Goal: Navigation & Orientation: Find specific page/section

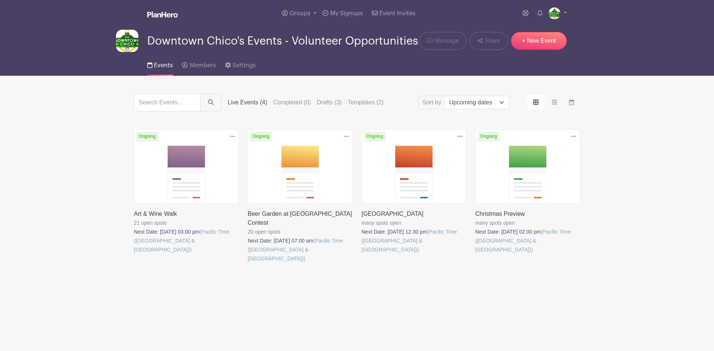
click at [134, 254] on link at bounding box center [134, 254] width 0 height 0
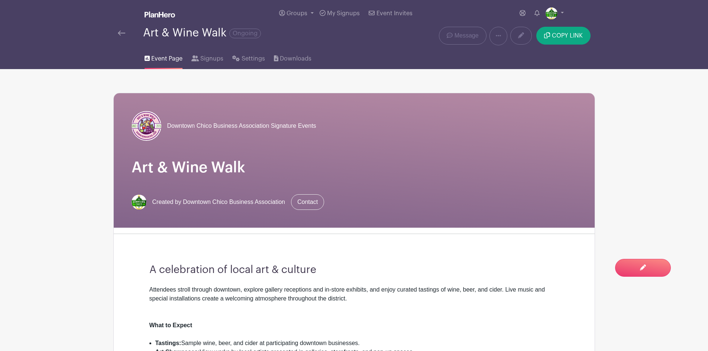
click at [118, 29] on link at bounding box center [121, 33] width 7 height 9
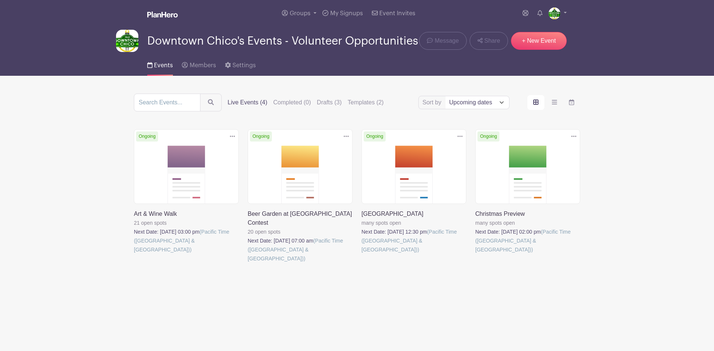
click at [361, 254] on link at bounding box center [361, 254] width 0 height 0
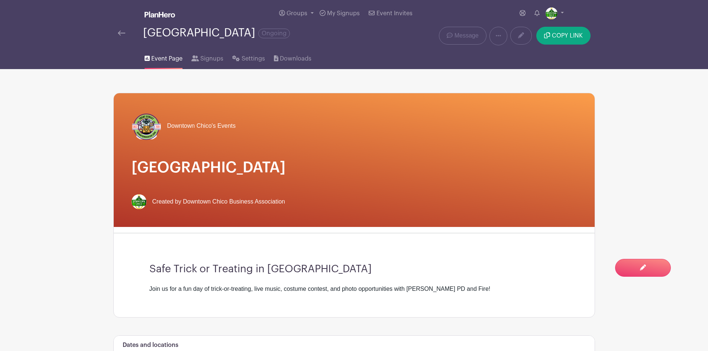
click at [120, 32] on img at bounding box center [121, 32] width 7 height 5
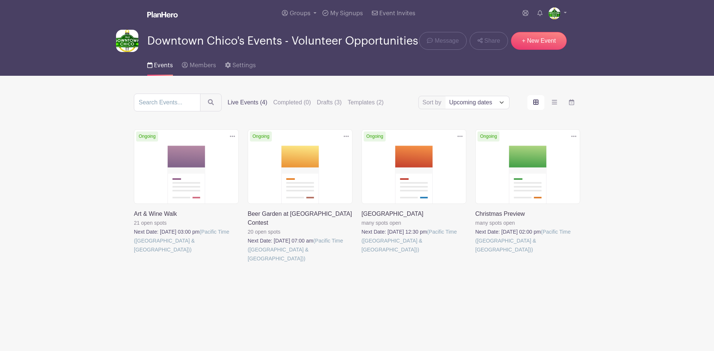
click at [475, 254] on link at bounding box center [475, 254] width 0 height 0
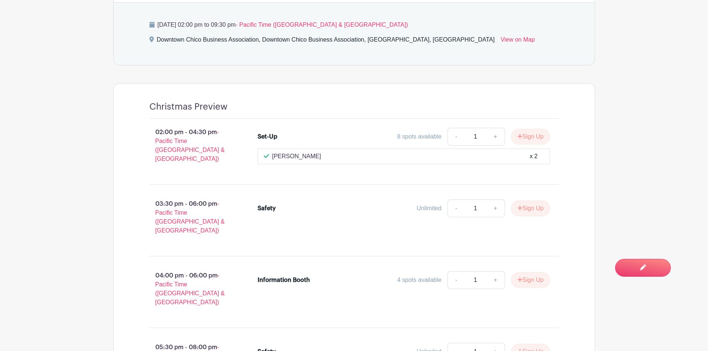
scroll to position [371, 0]
